Goal: Information Seeking & Learning: Learn about a topic

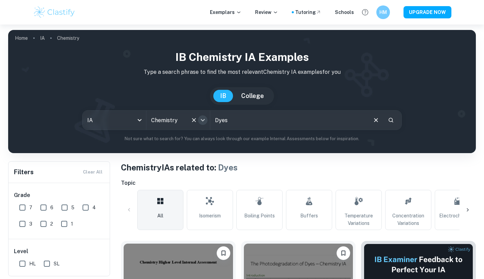
click at [200, 120] on icon "Open" at bounding box center [203, 120] width 8 height 8
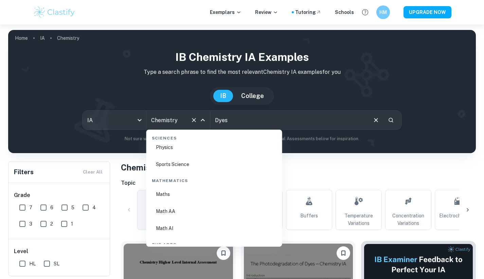
scroll to position [1136, 0]
click at [180, 210] on li "Math AA" at bounding box center [214, 209] width 131 height 16
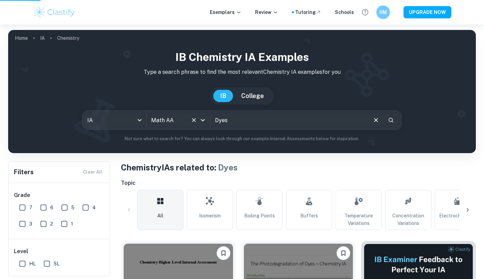
click at [227, 123] on input "Dyes" at bounding box center [288, 119] width 157 height 19
drag, startPoint x: 233, startPoint y: 120, endPoint x: 201, endPoint y: 120, distance: 31.9
click at [201, 120] on div "IA ia All Subjects Chemistry All Subjects Dyes ​" at bounding box center [242, 120] width 320 height 20
type input "\"
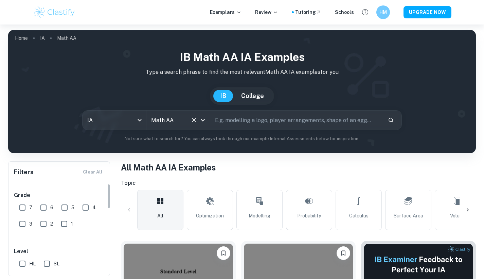
scroll to position [18, 0]
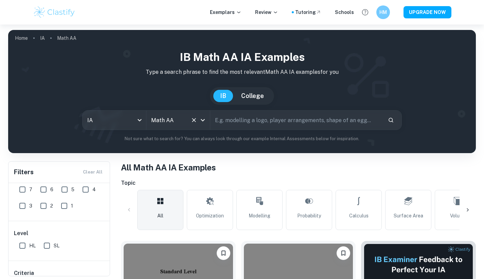
click at [49, 246] on input "SL" at bounding box center [47, 246] width 14 height 14
checkbox input "true"
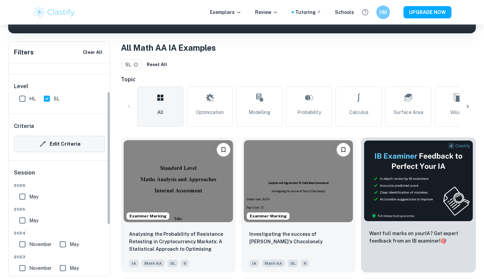
scroll to position [55, 0]
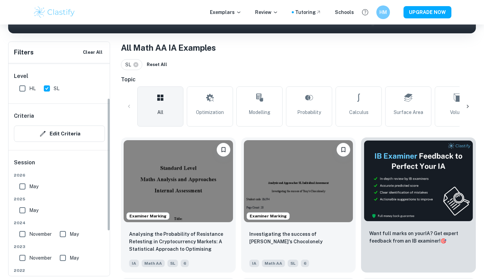
click at [27, 186] on input "May" at bounding box center [23, 186] width 14 height 14
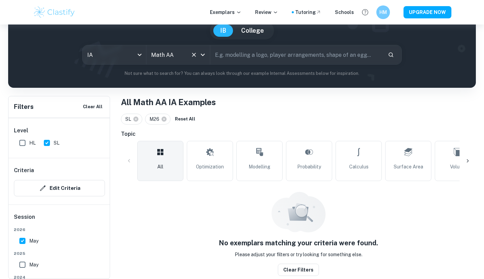
scroll to position [62, 0]
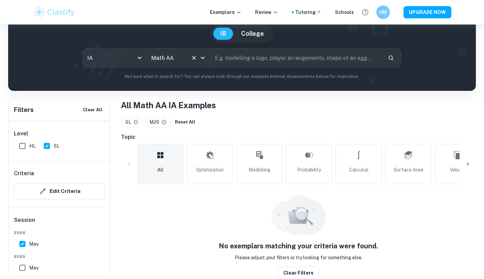
click at [33, 242] on span "May" at bounding box center [33, 243] width 9 height 7
click at [29, 242] on input "May" at bounding box center [23, 244] width 14 height 14
checkbox input "false"
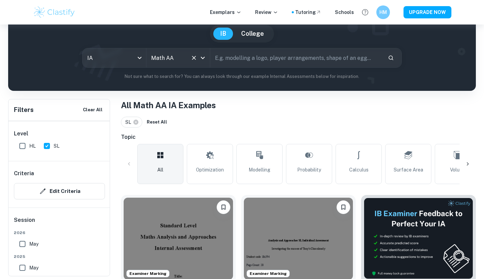
click at [28, 262] on input "May" at bounding box center [23, 268] width 14 height 14
checkbox input "true"
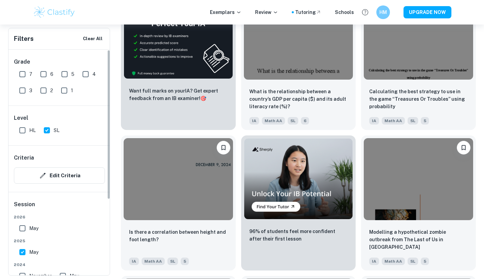
scroll to position [0, 0]
click at [47, 74] on input "6" at bounding box center [44, 74] width 14 height 14
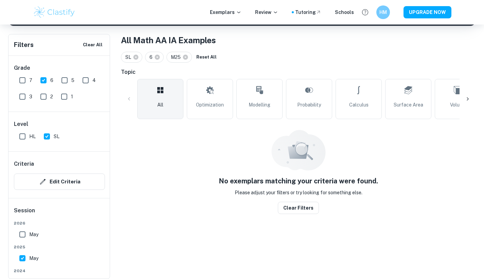
click at [30, 74] on div "7" at bounding box center [27, 79] width 21 height 16
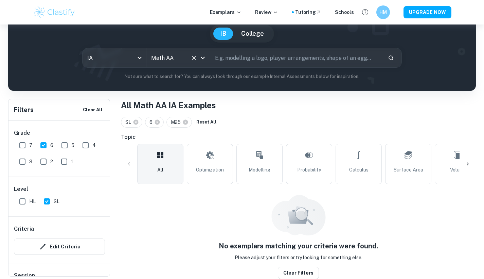
scroll to position [62, 0]
click at [47, 143] on input "6" at bounding box center [44, 145] width 14 height 14
checkbox input "false"
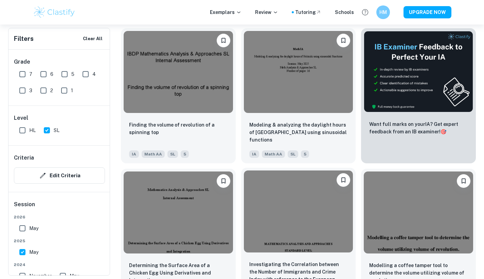
scroll to position [228, 0]
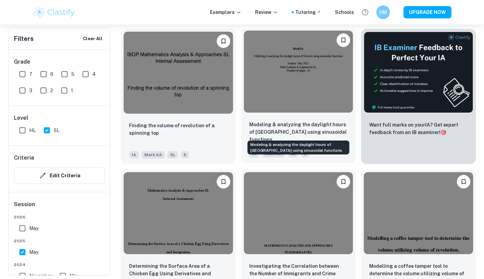
click at [318, 123] on p "Modeling & analyzing the daylight hours of [GEOGRAPHIC_DATA] using sinusoidal f…" at bounding box center [298, 132] width 99 height 22
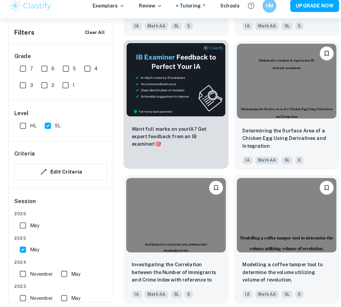
scroll to position [352, 0]
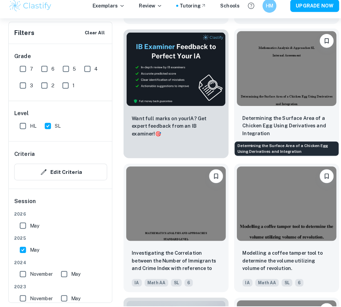
click at [278, 119] on p "Determining the Surface Area of a Chicken Egg Using Derivatives and Integration" at bounding box center [281, 130] width 87 height 22
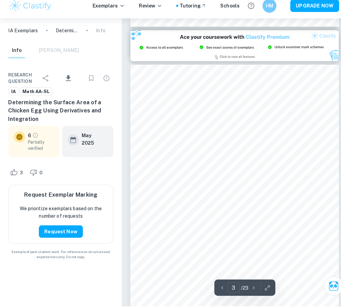
scroll to position [575, 0]
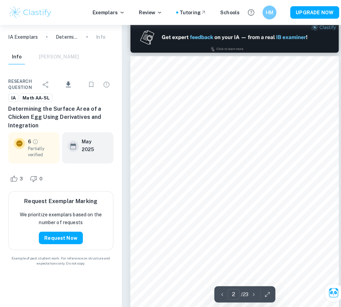
type input "1"
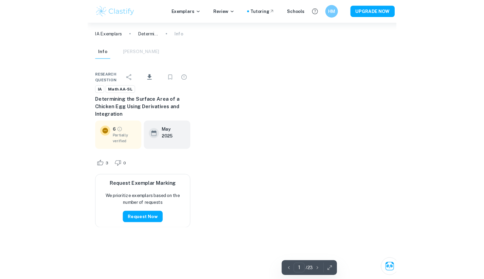
scroll to position [35, 0]
